Goal: Information Seeking & Learning: Check status

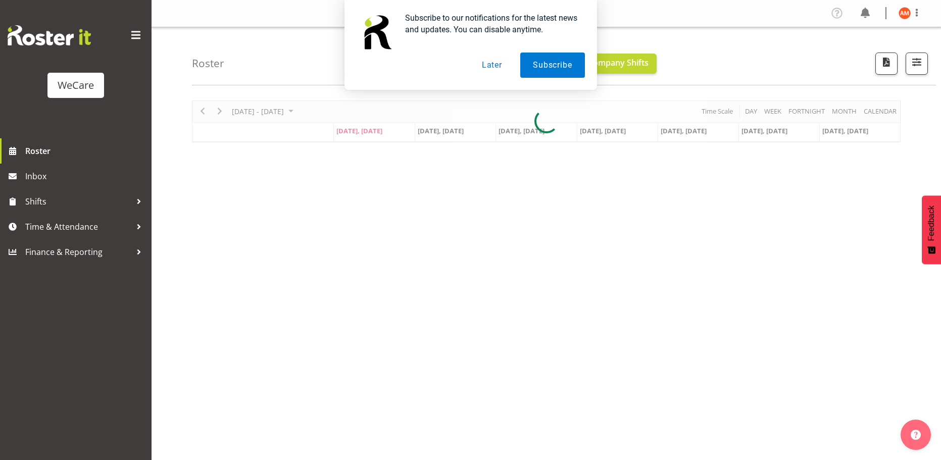
click at [503, 65] on button "Later" at bounding box center [491, 65] width 45 height 25
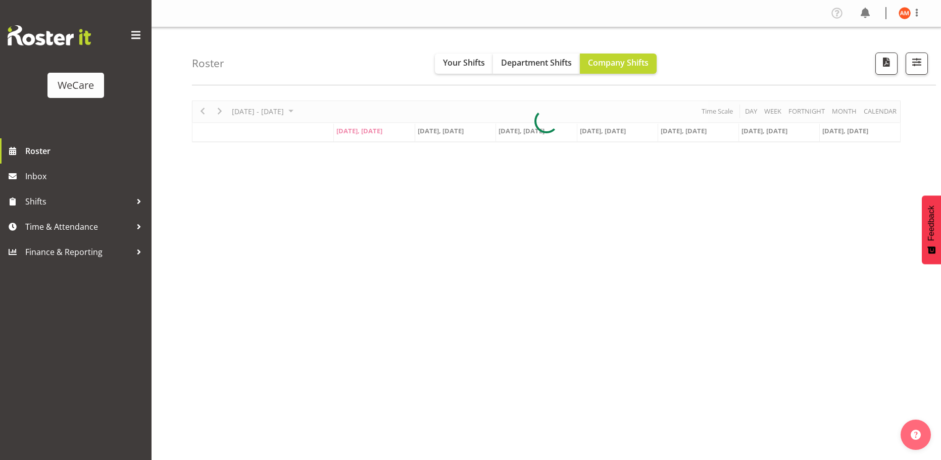
click at [472, 61] on div "Subscribe to our notifications for the latest news and updates. You can disable…" at bounding box center [470, 45] width 941 height 90
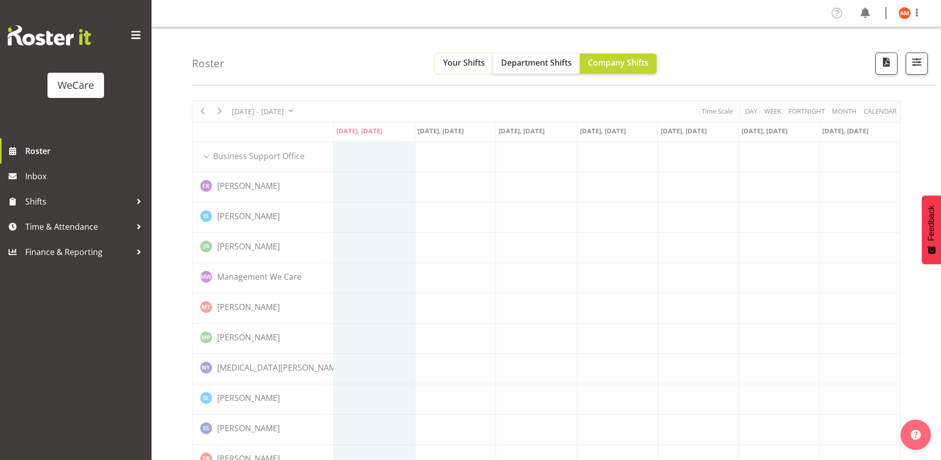
click at [472, 60] on span "Your Shifts" at bounding box center [464, 62] width 42 height 11
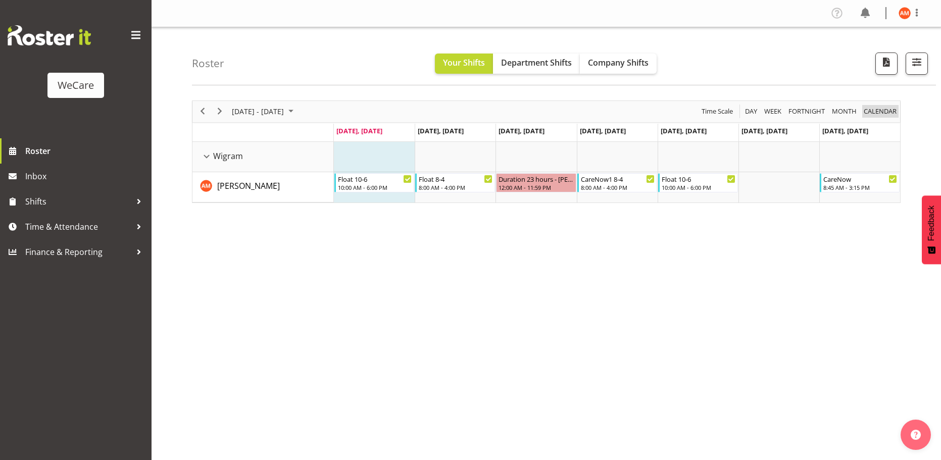
click at [870, 108] on span "calendar" at bounding box center [880, 111] width 35 height 13
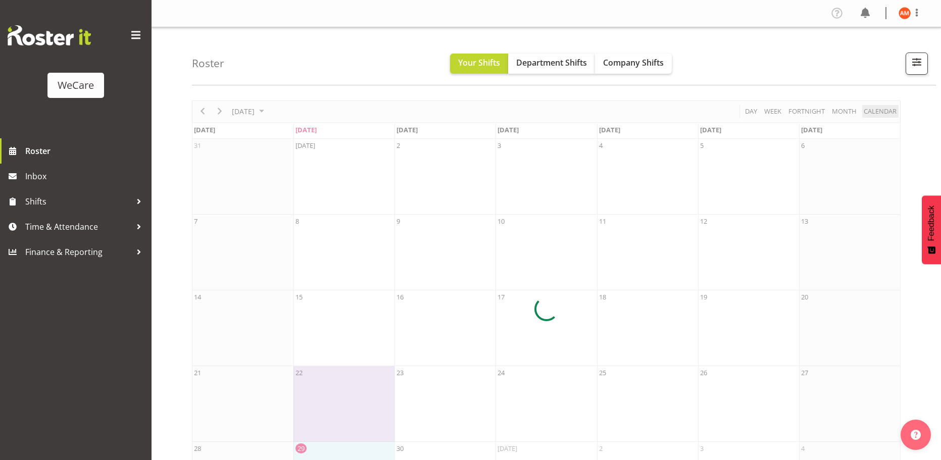
scroll to position [66, 0]
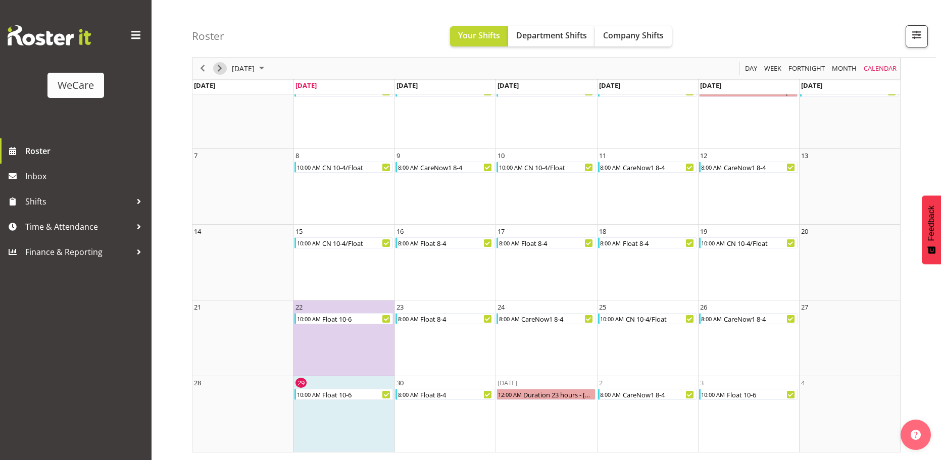
click at [216, 75] on div "next period" at bounding box center [219, 68] width 17 height 21
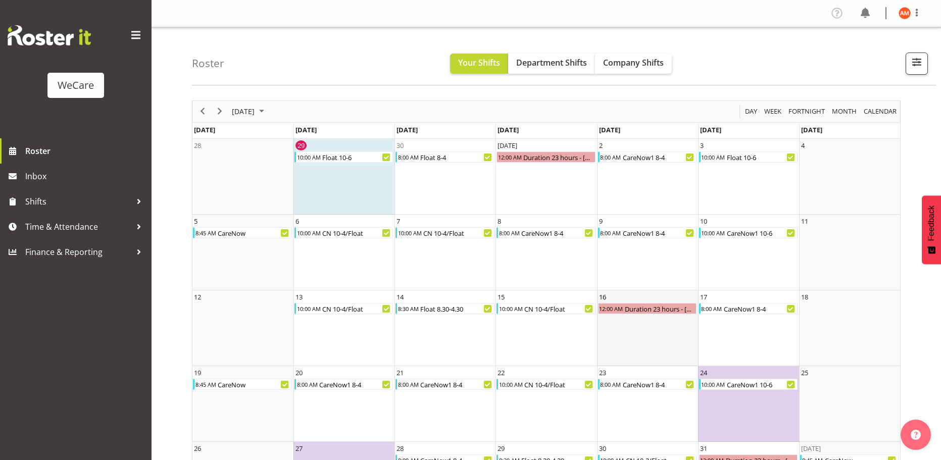
scroll to position [66, 0]
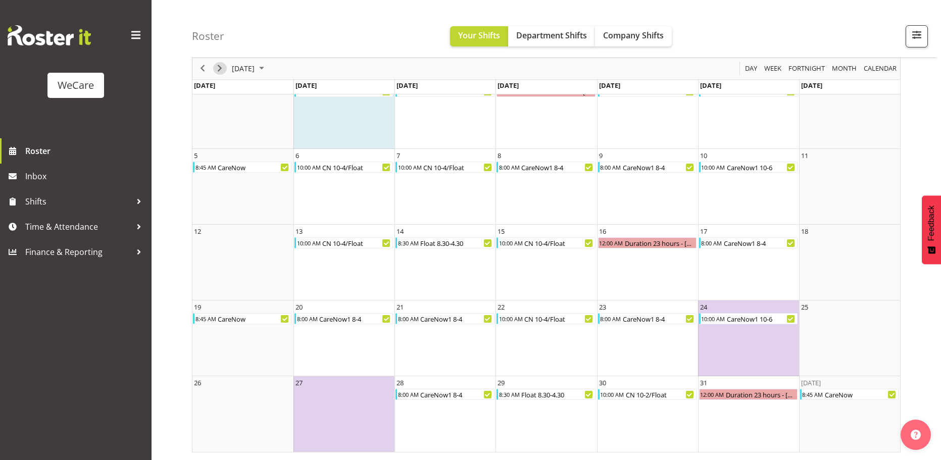
click at [215, 70] on span "Next" at bounding box center [220, 69] width 12 height 13
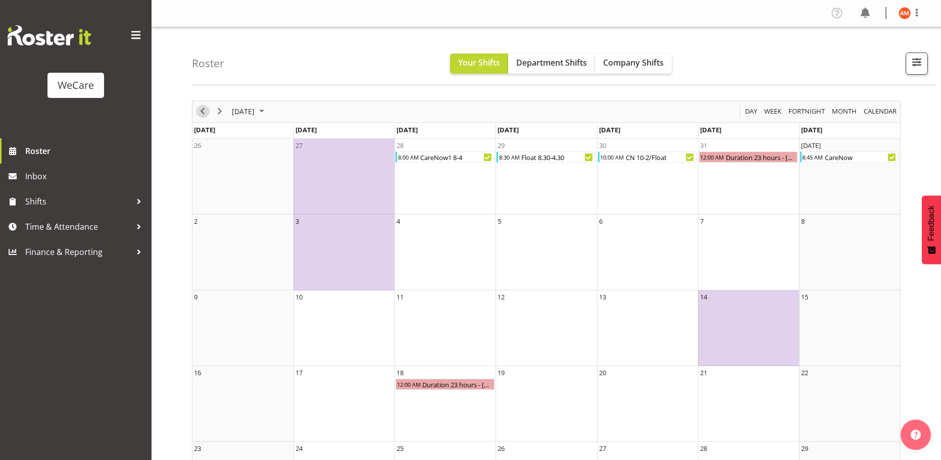
click at [198, 111] on span "Previous" at bounding box center [203, 111] width 12 height 13
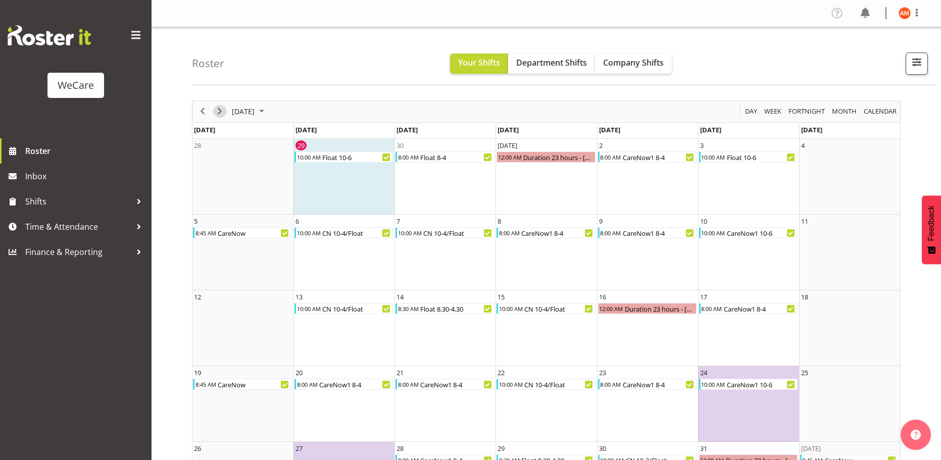
click at [224, 112] on span "Next" at bounding box center [220, 111] width 12 height 13
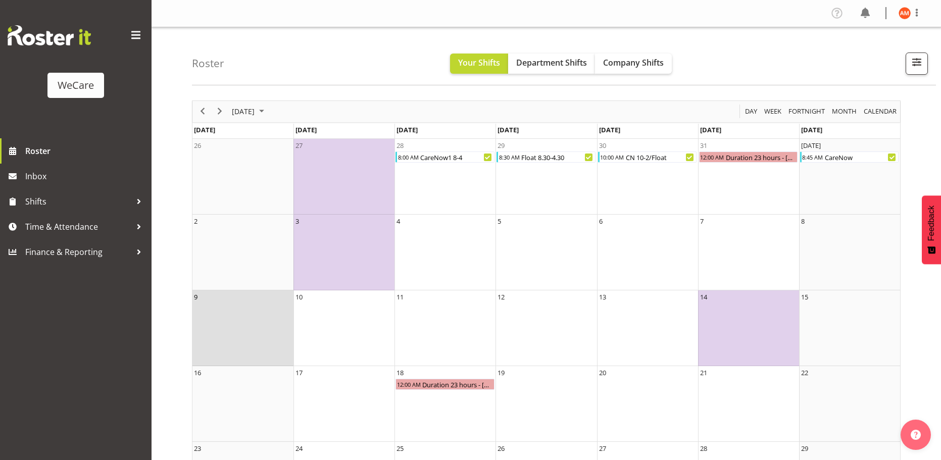
drag, startPoint x: 247, startPoint y: 325, endPoint x: 250, endPoint y: 309, distance: 16.5
click at [247, 323] on td "9" at bounding box center [243, 329] width 101 height 76
click at [203, 115] on span "Previous" at bounding box center [203, 111] width 12 height 13
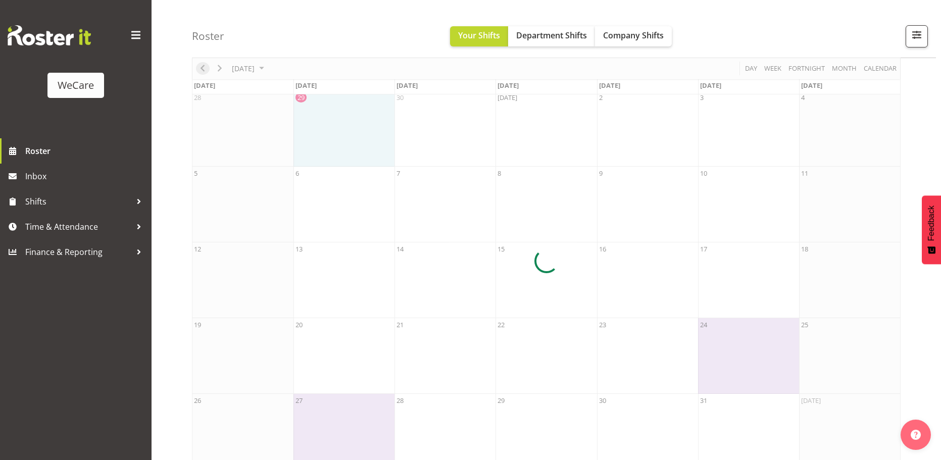
scroll to position [66, 0]
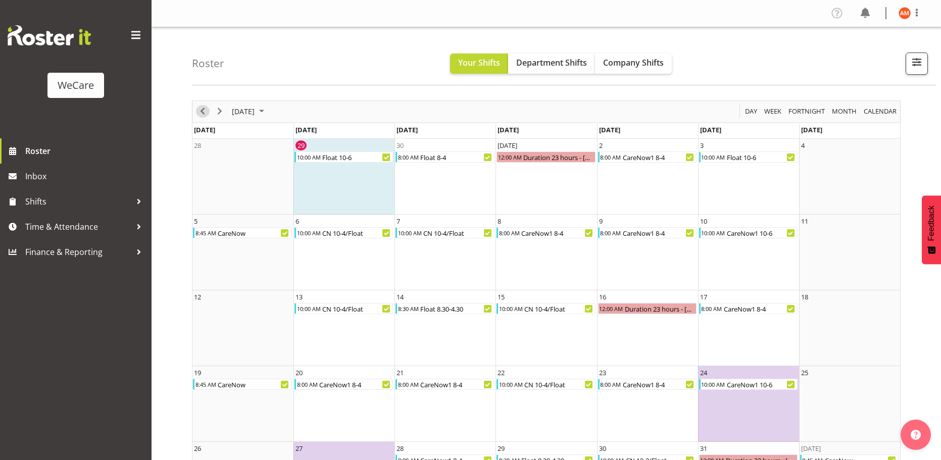
click at [196, 112] on button "Previous" at bounding box center [203, 111] width 14 height 13
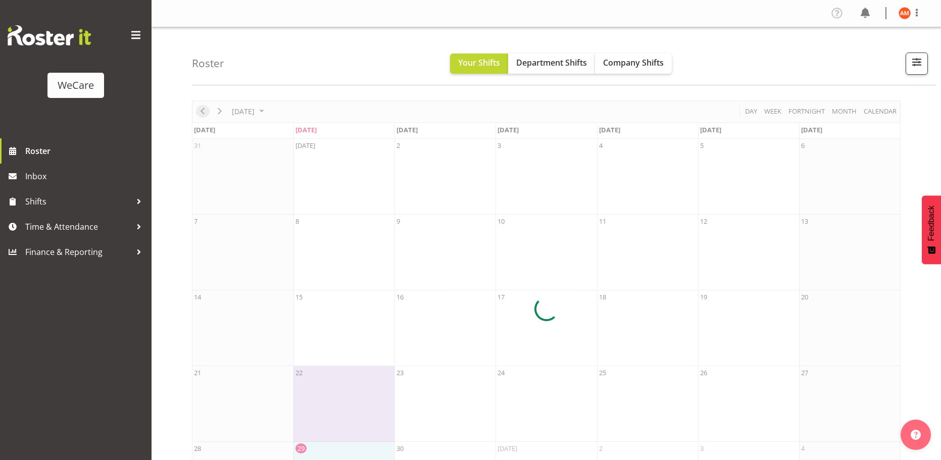
scroll to position [66, 0]
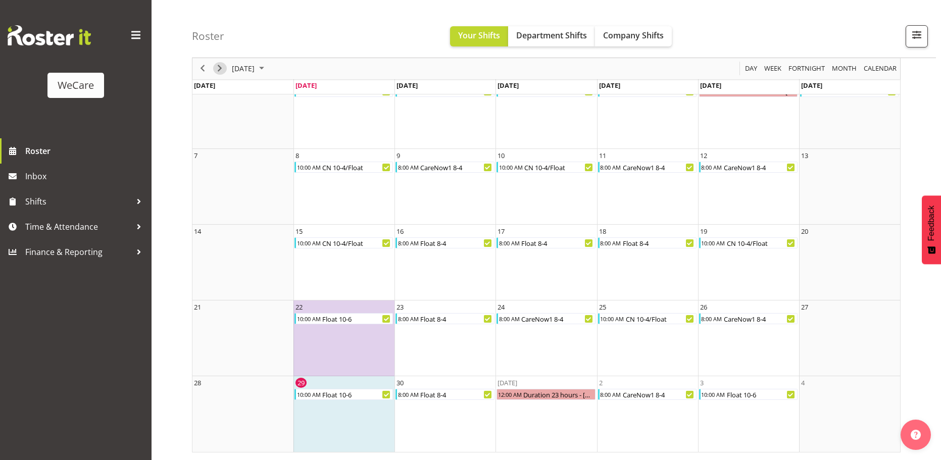
click at [226, 65] on div "next period" at bounding box center [219, 68] width 17 height 21
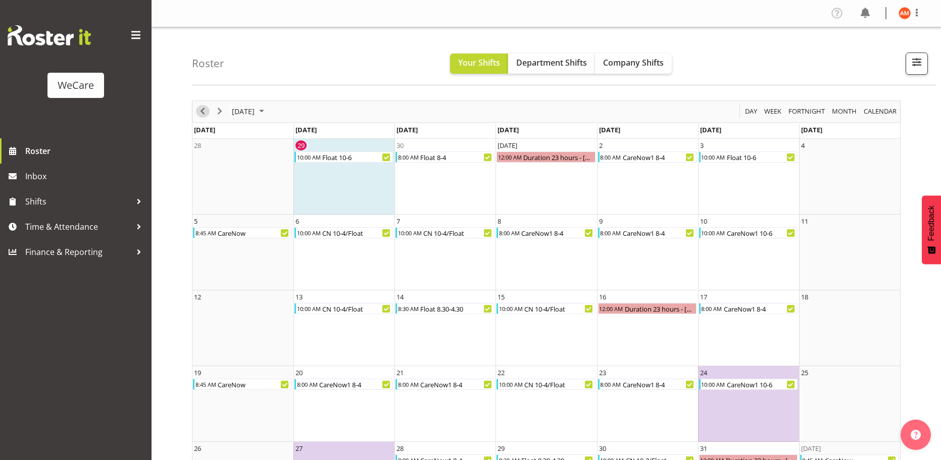
click at [198, 105] on div "previous period" at bounding box center [202, 111] width 17 height 21
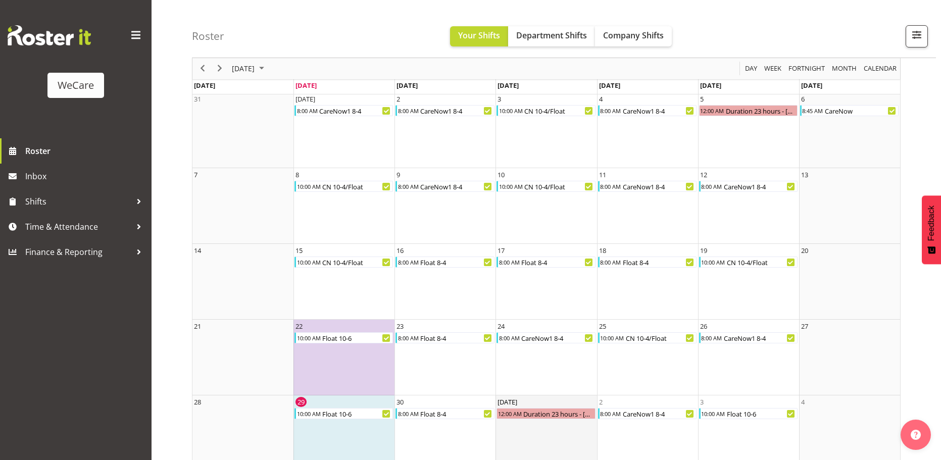
scroll to position [66, 0]
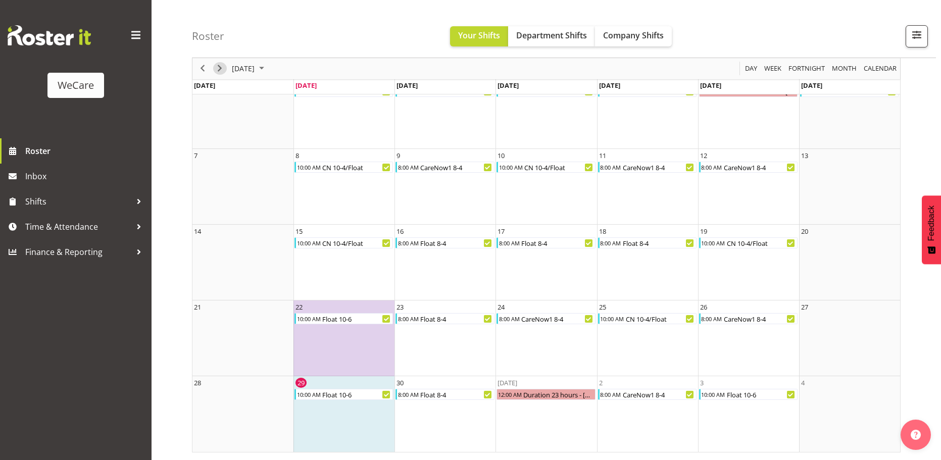
click at [219, 70] on span "Next" at bounding box center [220, 69] width 12 height 13
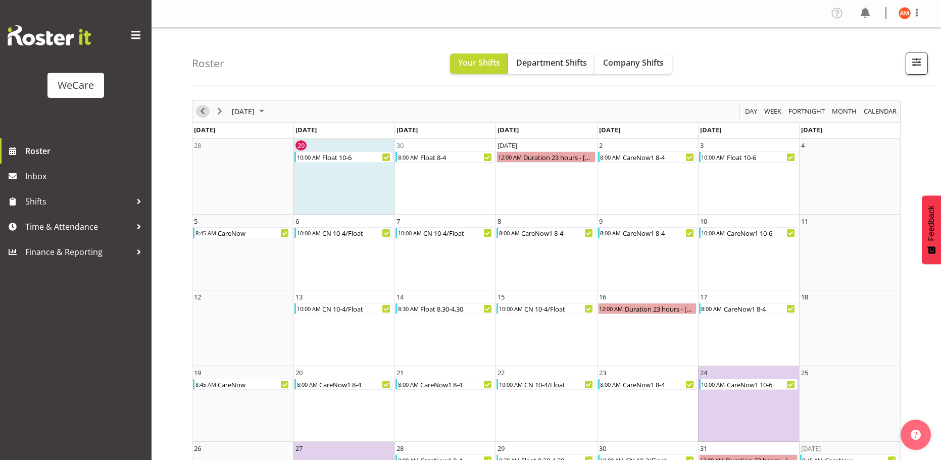
click at [199, 114] on span "Previous" at bounding box center [203, 111] width 12 height 13
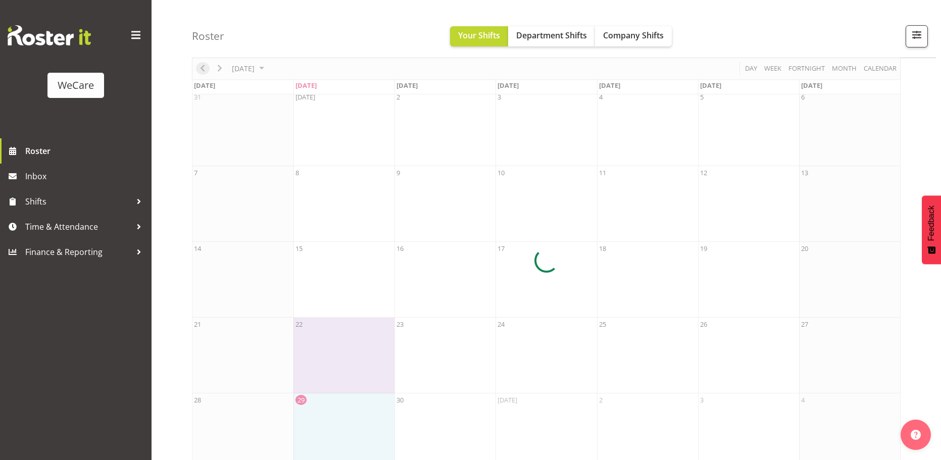
scroll to position [66, 0]
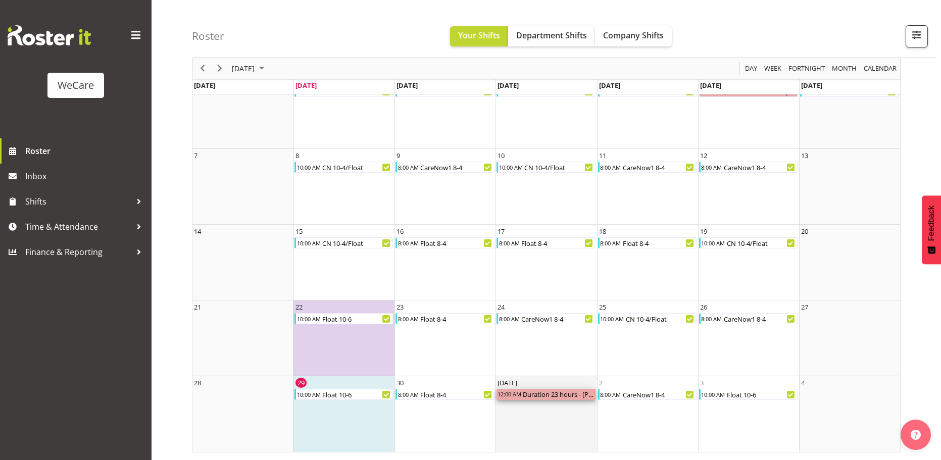
click at [550, 396] on div "Duration 23 hours - [PERSON_NAME]" at bounding box center [558, 394] width 73 height 11
click at [548, 406] on td "[DATE] 12:00 AM Duration 23 hours - [PERSON_NAME]" at bounding box center [546, 414] width 101 height 76
click at [546, 393] on div "Duration 23 hours - [PERSON_NAME]" at bounding box center [558, 394] width 73 height 11
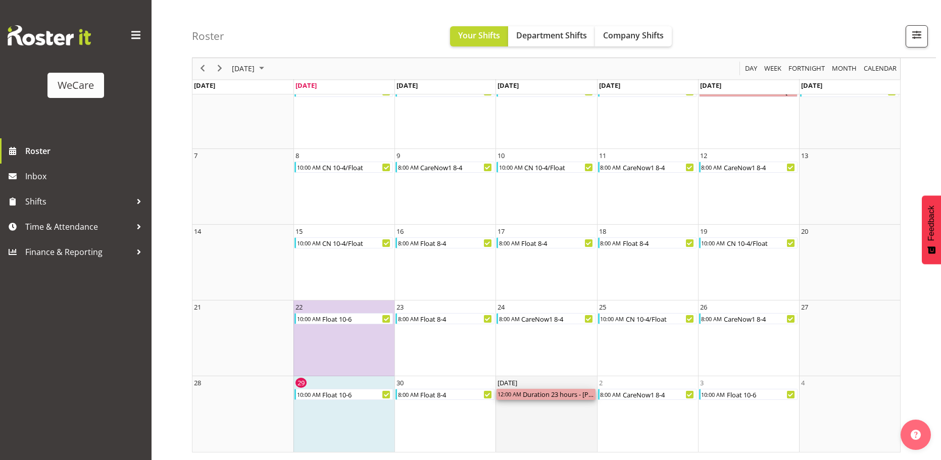
click at [546, 393] on div "Duration 23 hours - [PERSON_NAME]" at bounding box center [558, 394] width 73 height 11
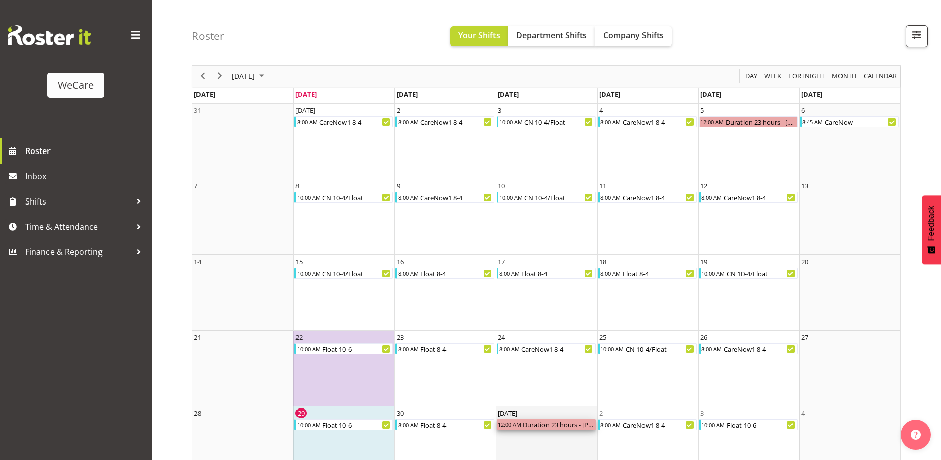
scroll to position [66, 0]
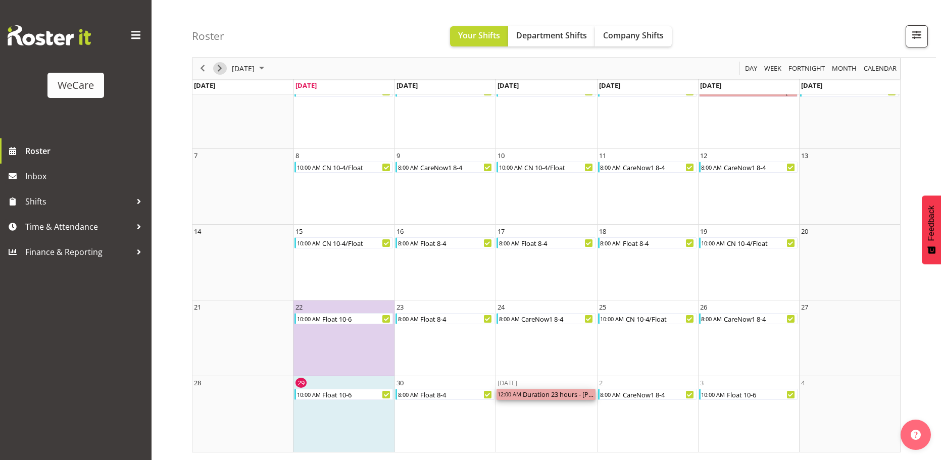
click at [220, 68] on span "Next" at bounding box center [220, 69] width 12 height 13
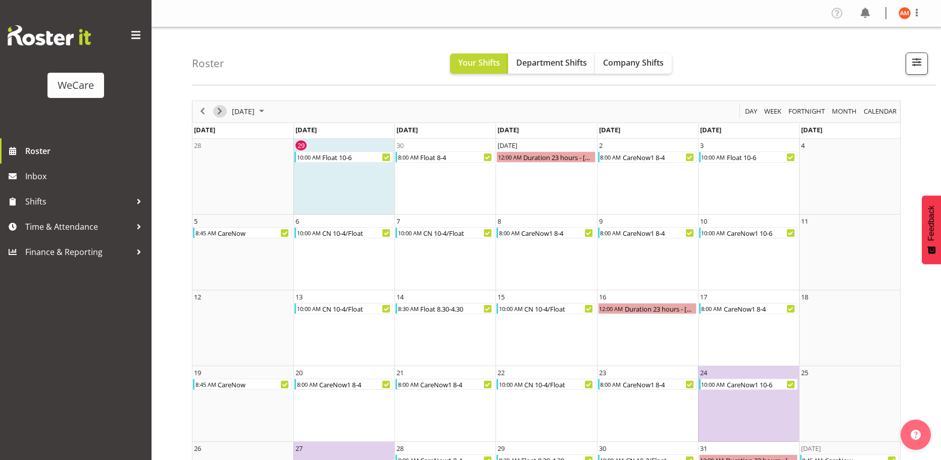
click at [219, 107] on span "Next" at bounding box center [220, 111] width 12 height 13
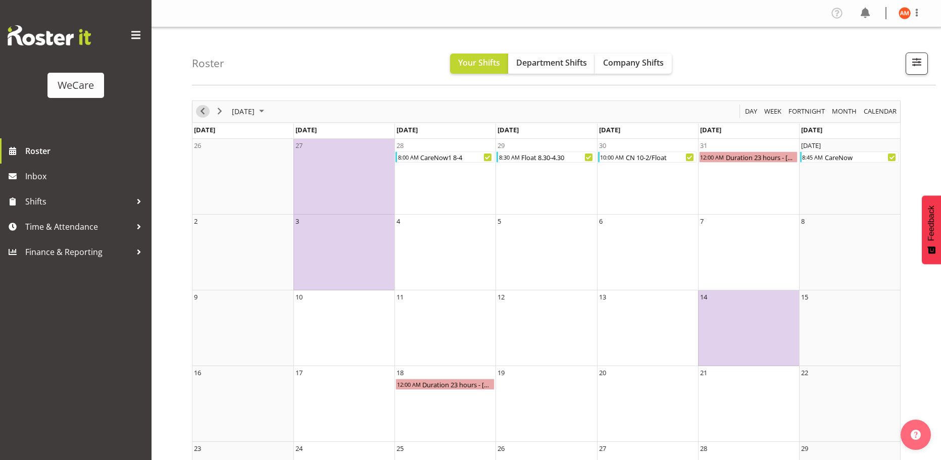
drag, startPoint x: 206, startPoint y: 113, endPoint x: 212, endPoint y: 110, distance: 7.0
click at [206, 113] on span "Previous" at bounding box center [203, 111] width 12 height 13
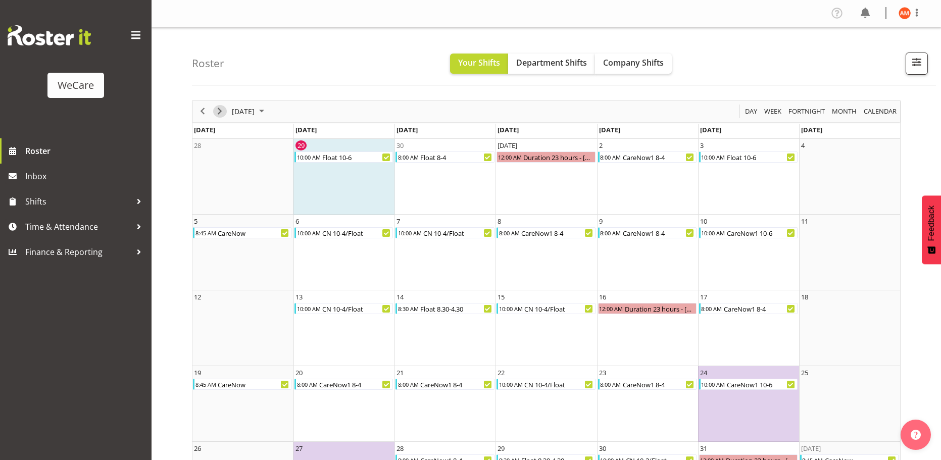
click at [226, 113] on button "Next" at bounding box center [220, 111] width 14 height 13
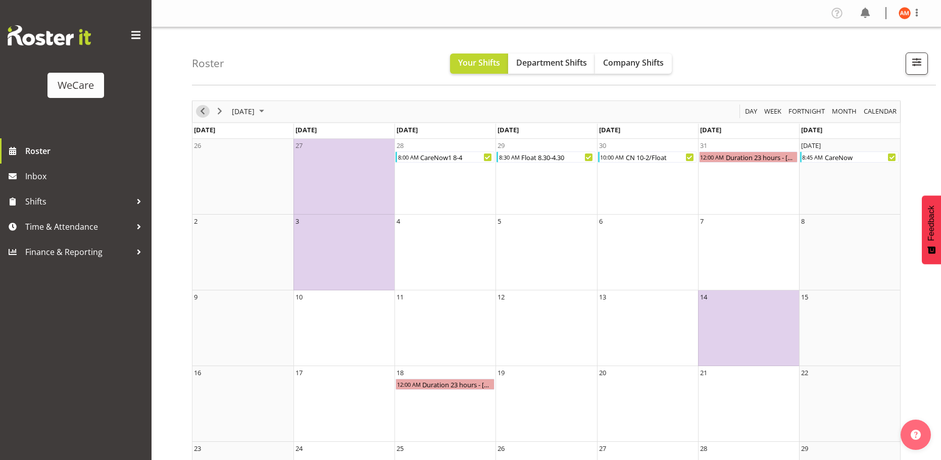
click at [199, 113] on span "Previous" at bounding box center [203, 111] width 12 height 13
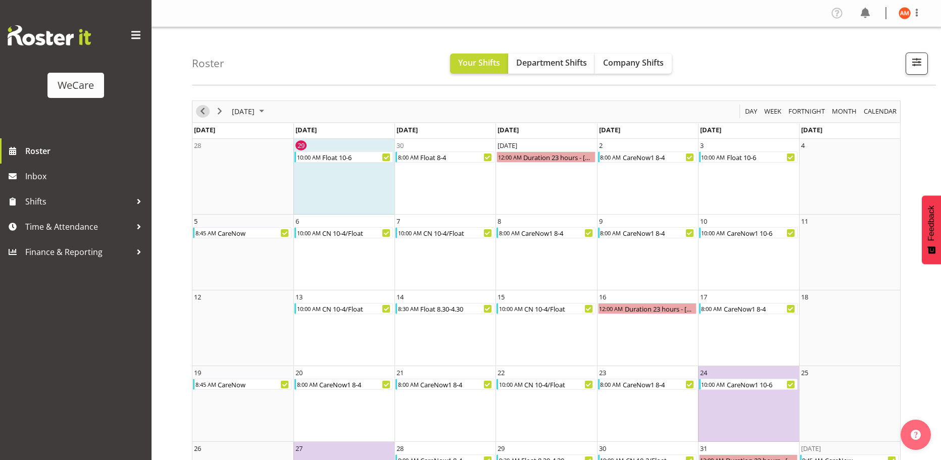
click at [196, 114] on div "previous period" at bounding box center [202, 111] width 17 height 21
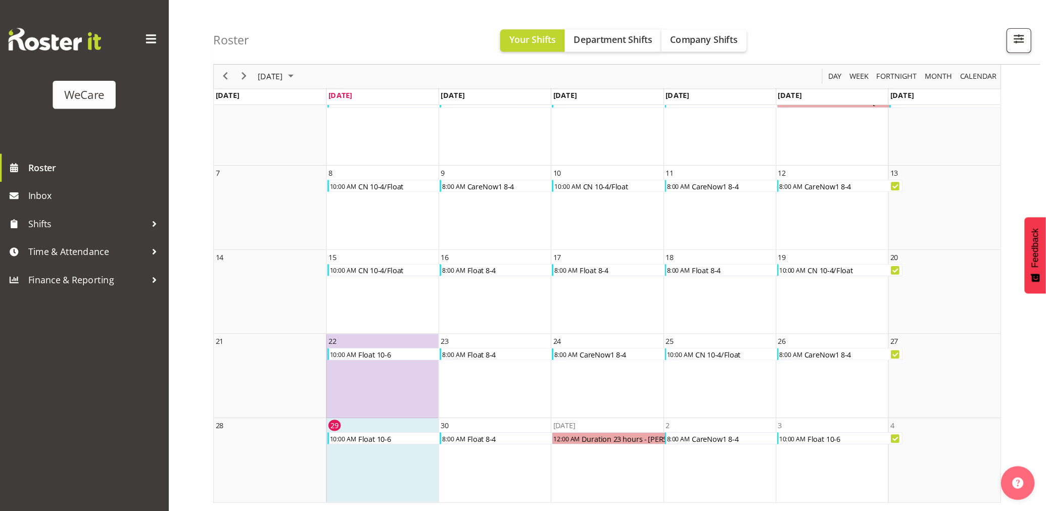
scroll to position [14, 0]
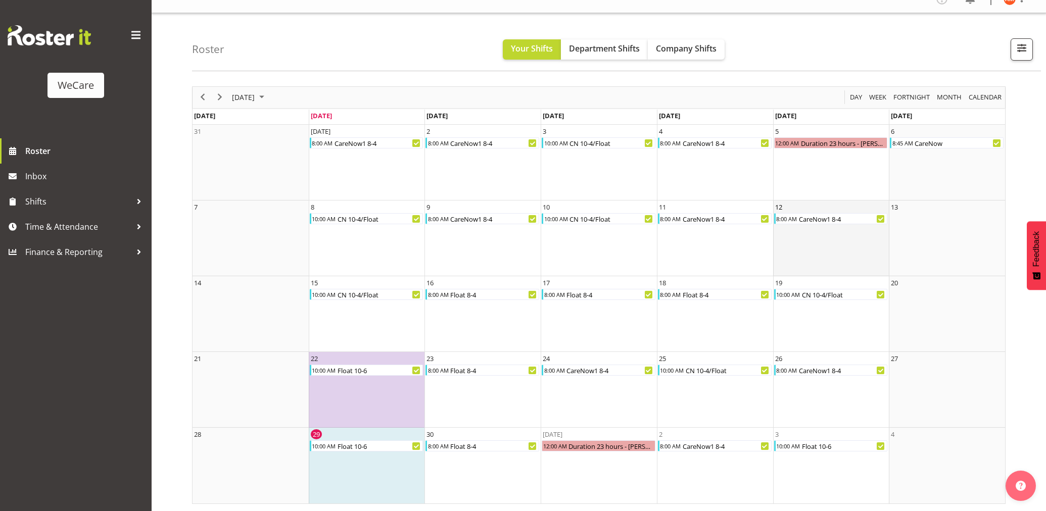
drag, startPoint x: 919, startPoint y: 0, endPoint x: 791, endPoint y: 209, distance: 245.4
click at [792, 209] on td "12 8:00 AM CareNow1 8-4" at bounding box center [831, 239] width 116 height 76
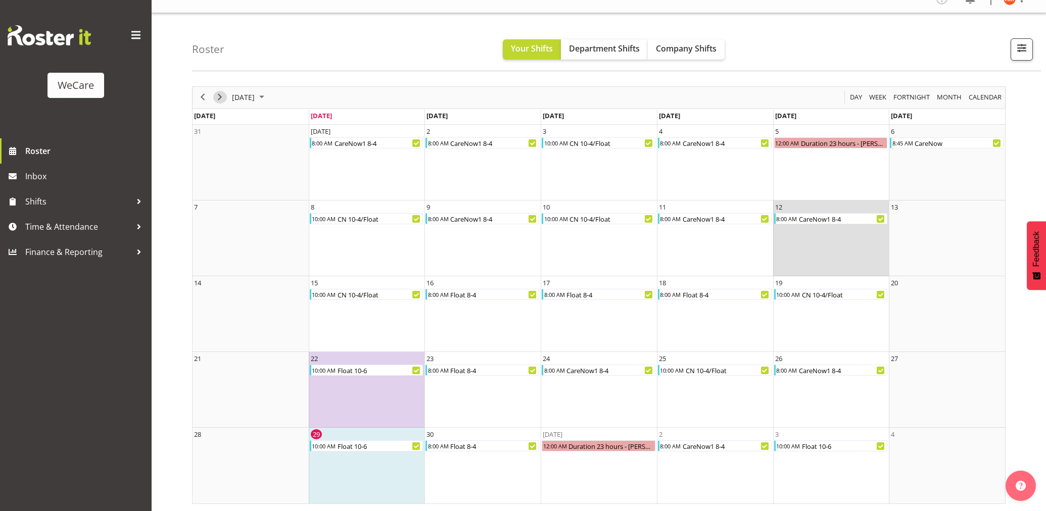
click at [221, 94] on span "Next" at bounding box center [220, 97] width 12 height 13
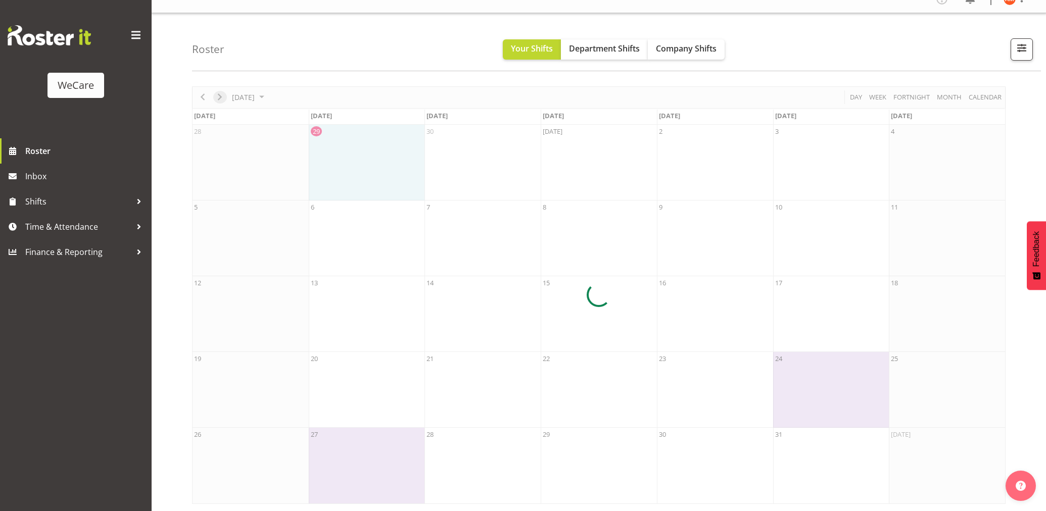
scroll to position [0, 0]
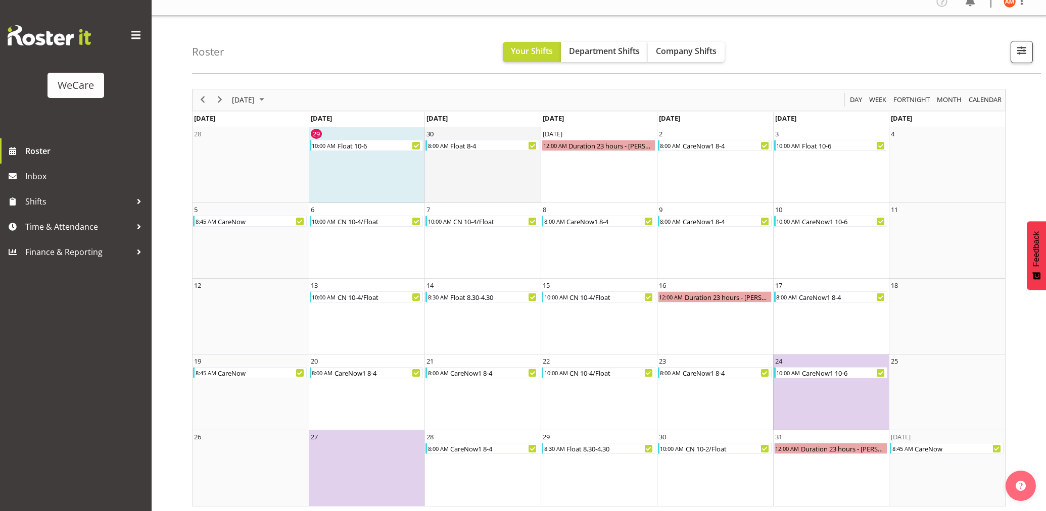
scroll to position [14, 0]
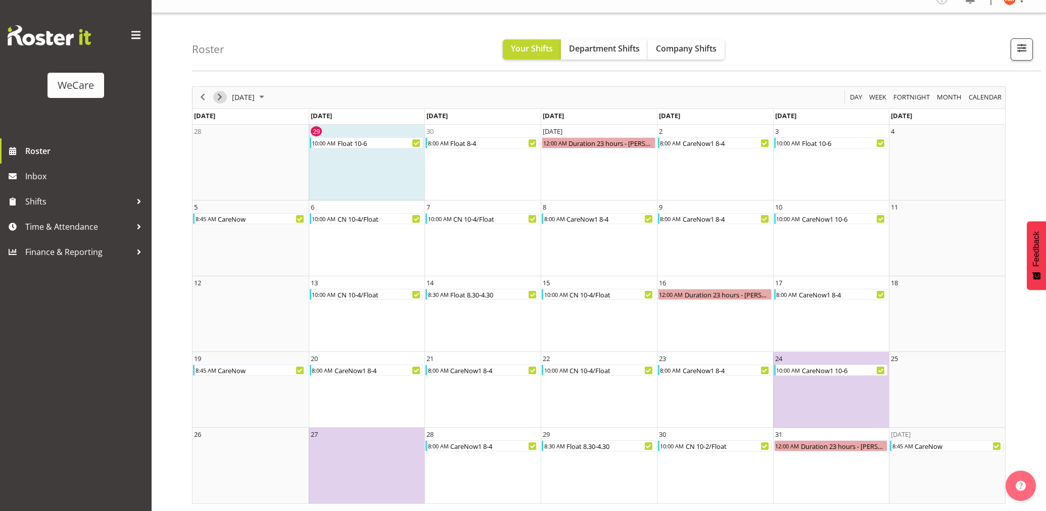
click at [219, 94] on span "Next" at bounding box center [220, 97] width 12 height 13
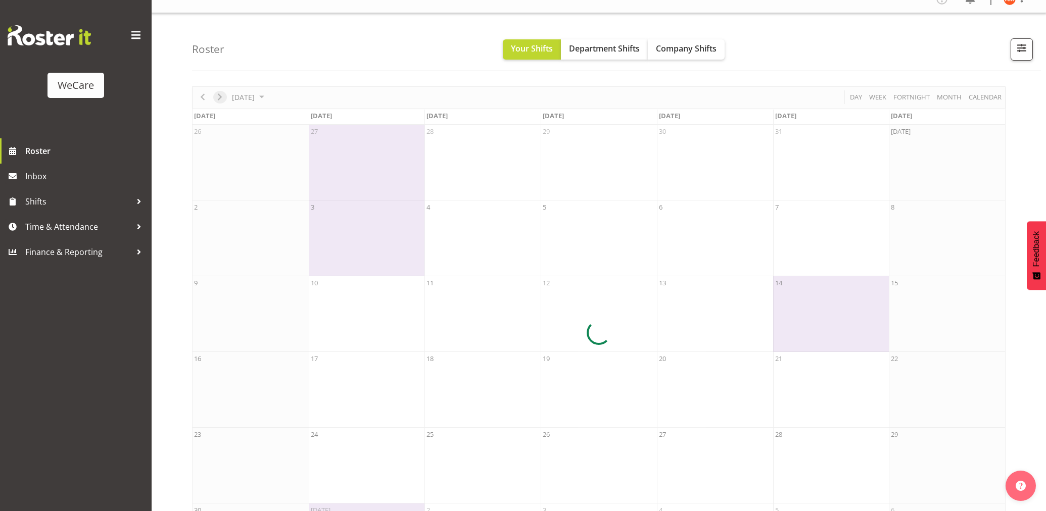
scroll to position [0, 0]
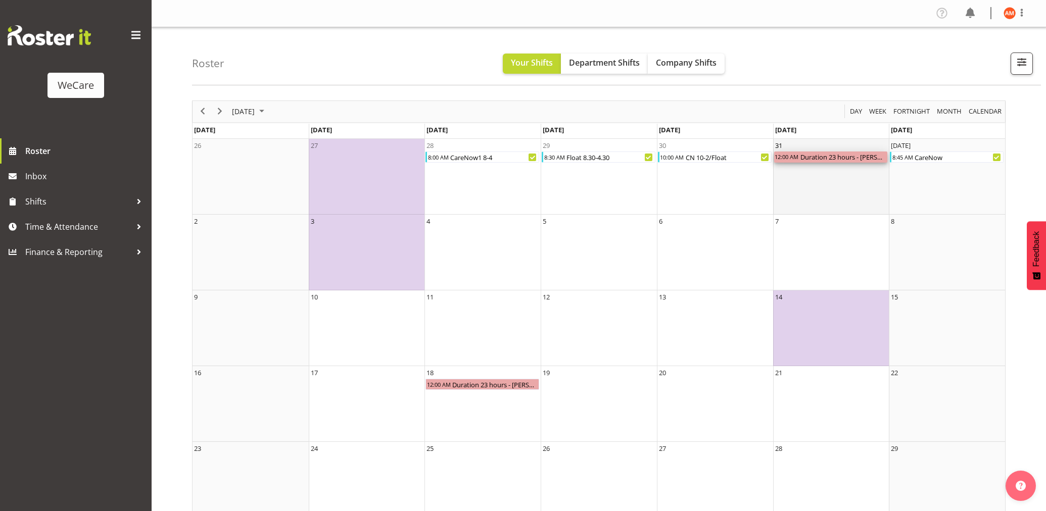
click at [849, 158] on div "Duration 23 hours - [PERSON_NAME]" at bounding box center [843, 157] width 88 height 11
click at [855, 157] on div "Duration 23 hours - [PERSON_NAME]" at bounding box center [843, 157] width 88 height 11
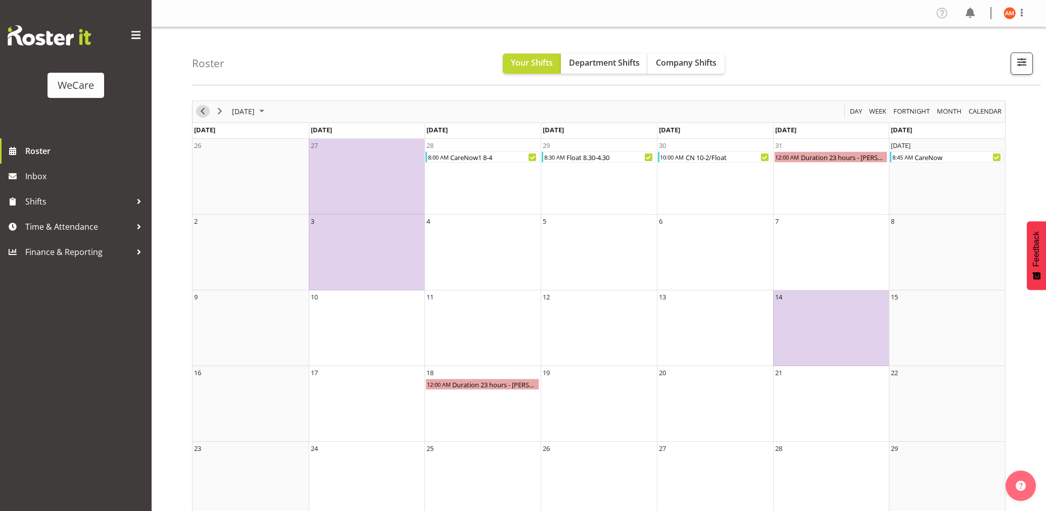
click at [203, 113] on span "Previous" at bounding box center [203, 111] width 12 height 13
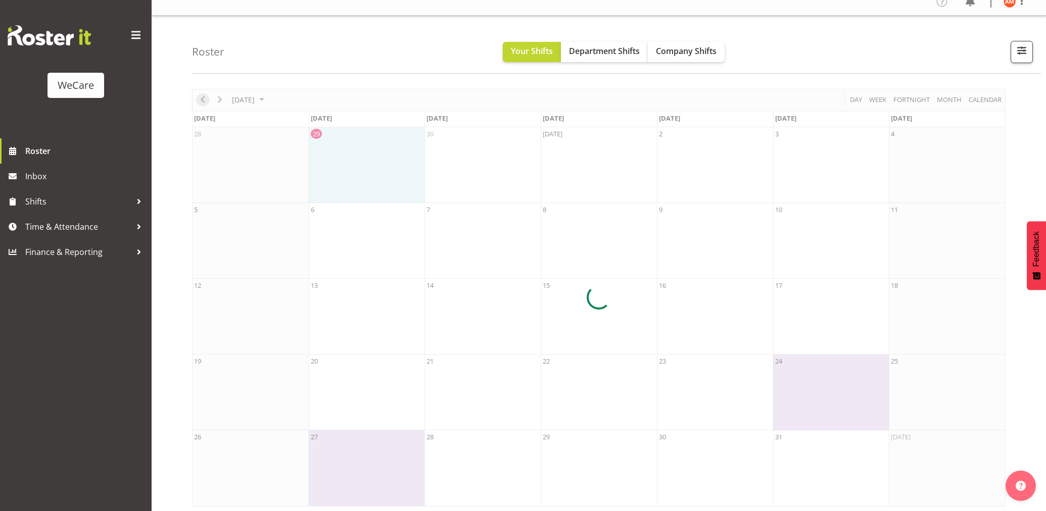
scroll to position [14, 0]
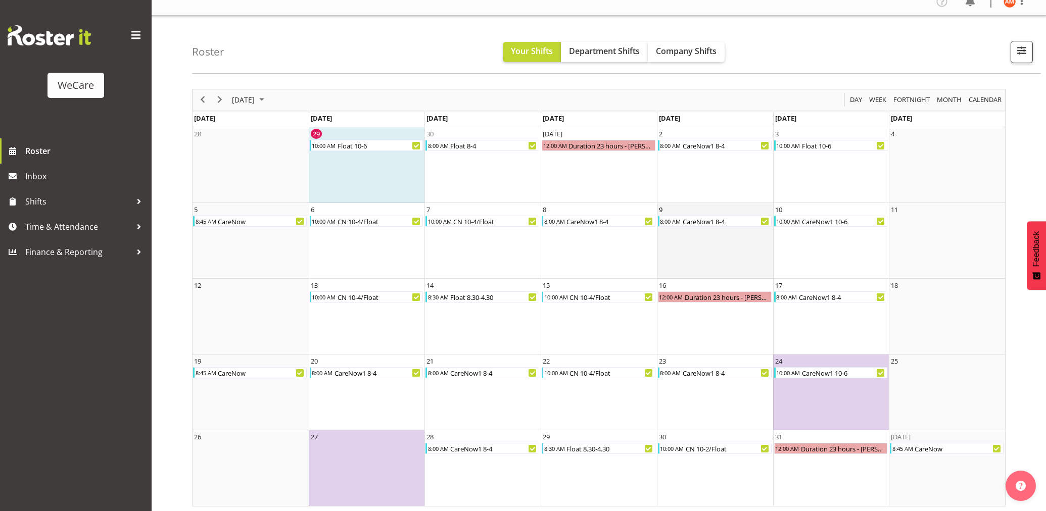
scroll to position [14, 0]
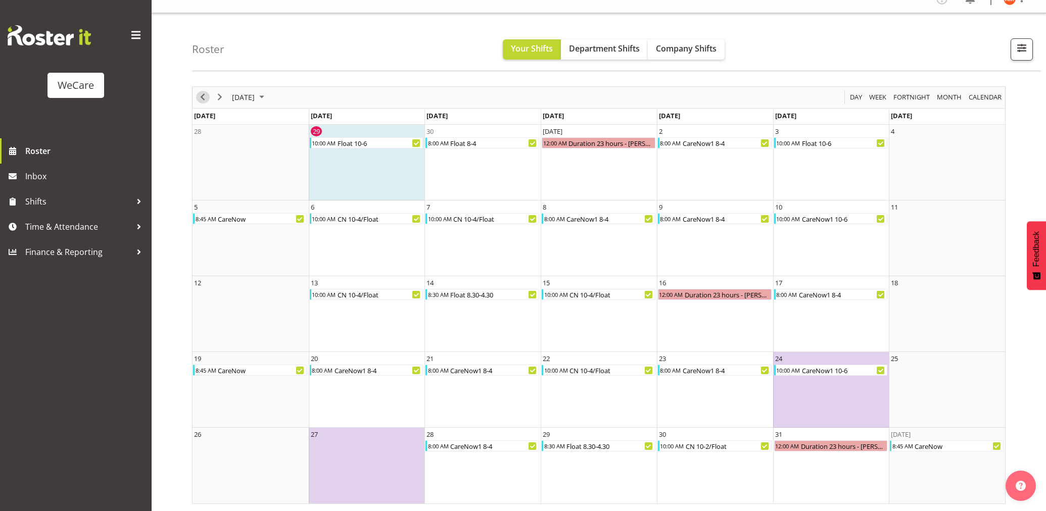
click at [204, 98] on span "Previous" at bounding box center [203, 97] width 12 height 13
